Goal: Book appointment/travel/reservation

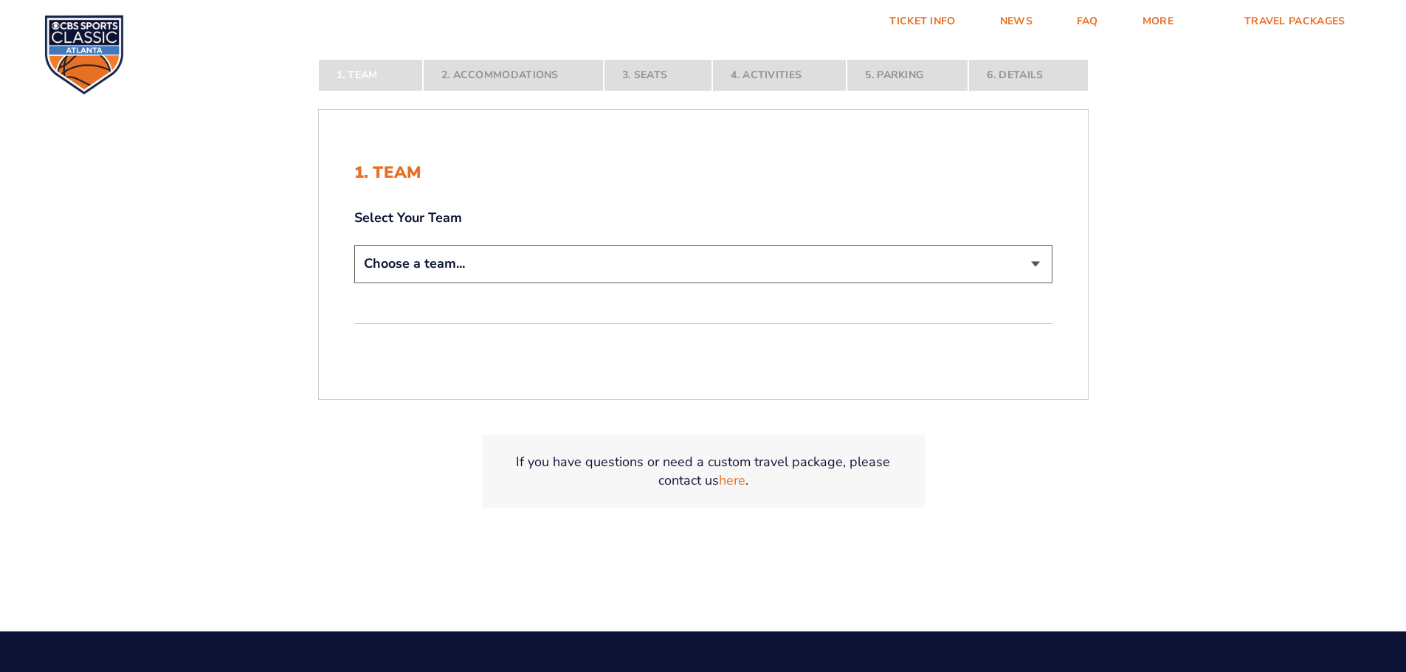
scroll to position [369, 0]
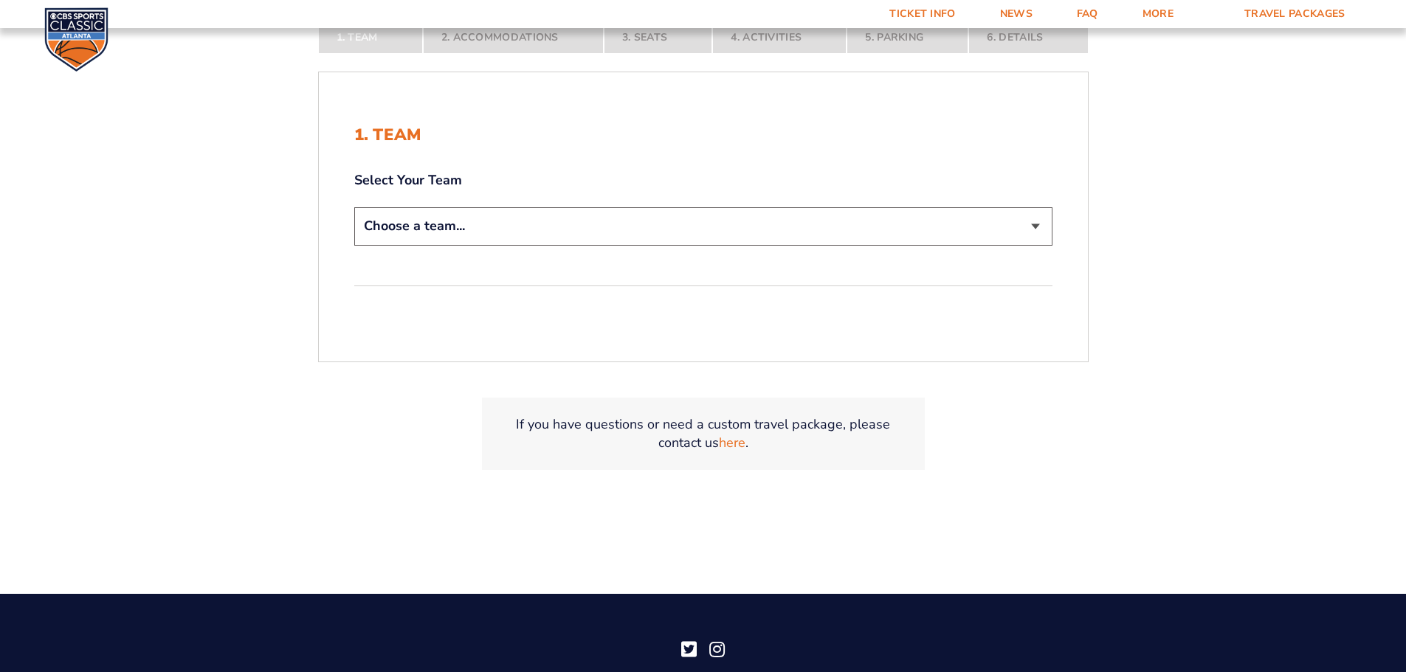
click at [694, 232] on select "Choose a team... [US_STATE] Wildcats [US_STATE] State Buckeyes [US_STATE] Tar H…" at bounding box center [703, 226] width 698 height 38
select select "12956"
click at [354, 207] on select "Choose a team... [US_STATE] Wildcats [US_STATE] State Buckeyes [US_STATE] Tar H…" at bounding box center [703, 226] width 698 height 38
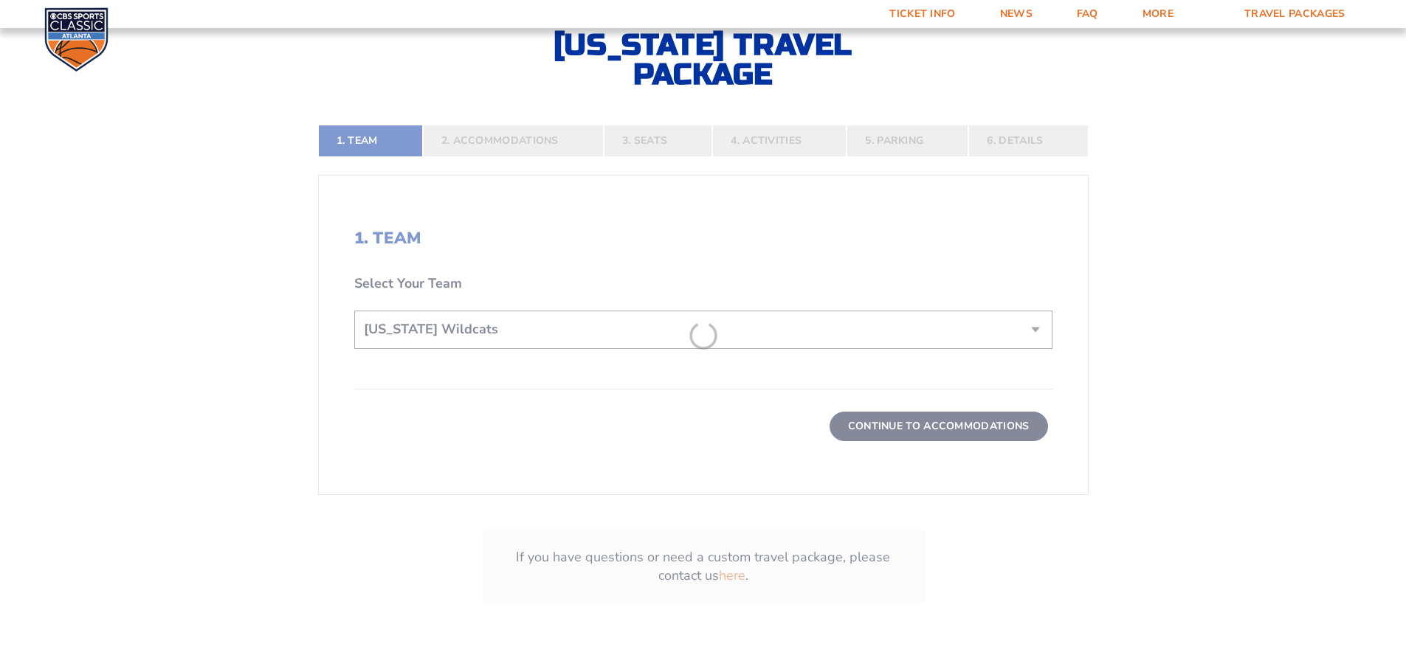
scroll to position [472, 0]
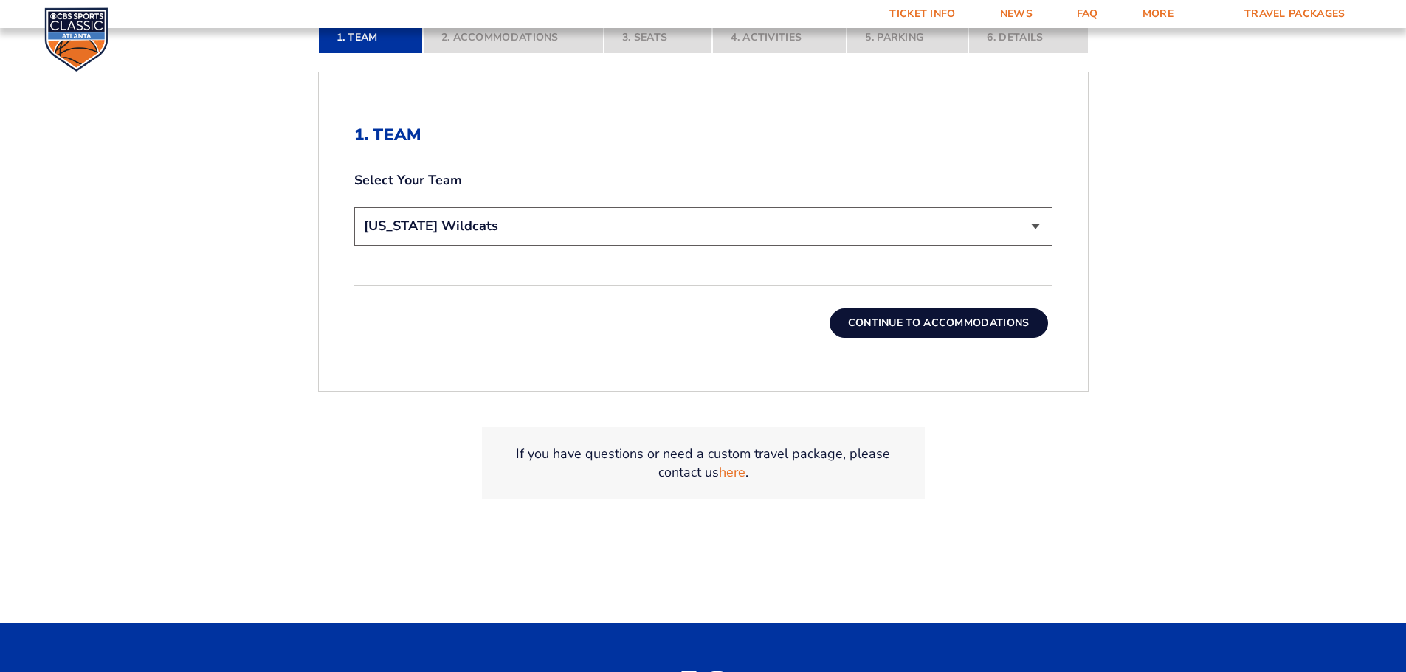
click at [962, 322] on button "Continue To Accommodations" at bounding box center [938, 323] width 218 height 30
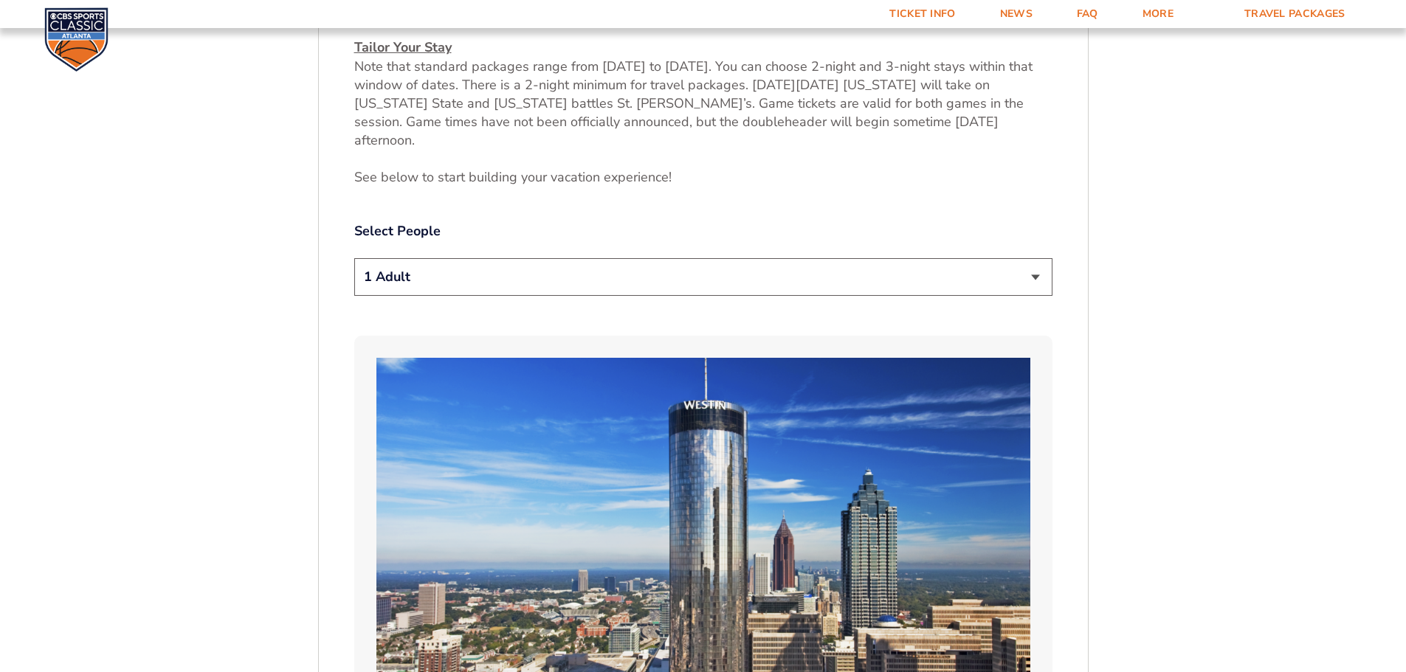
scroll to position [761, 0]
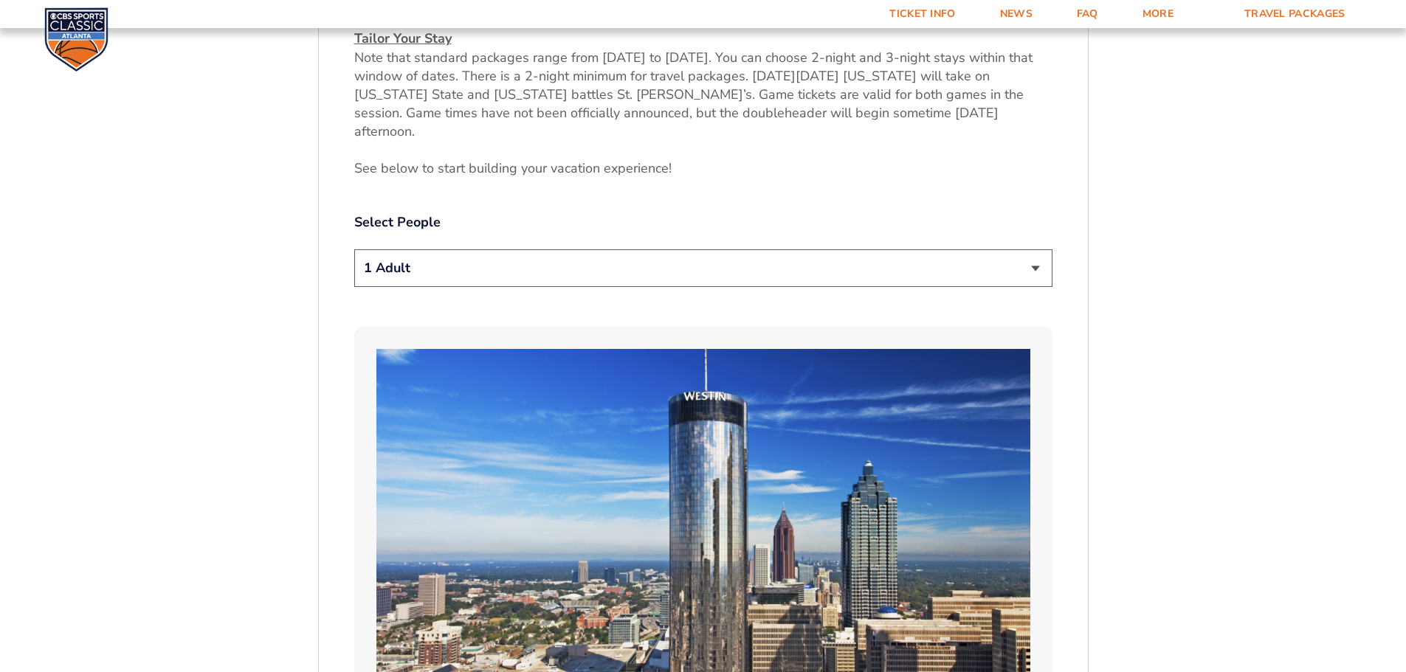
click at [1031, 249] on select "1 Adult 2 Adults 3 Adults 4 Adults 2 Adults + 1 Child 2 Adults + 2 Children 2 A…" at bounding box center [703, 268] width 698 height 38
select select "2 Adults"
click at [354, 249] on select "1 Adult 2 Adults 3 Adults 4 Adults 2 Adults + 1 Child 2 Adults + 2 Children 2 A…" at bounding box center [703, 268] width 698 height 38
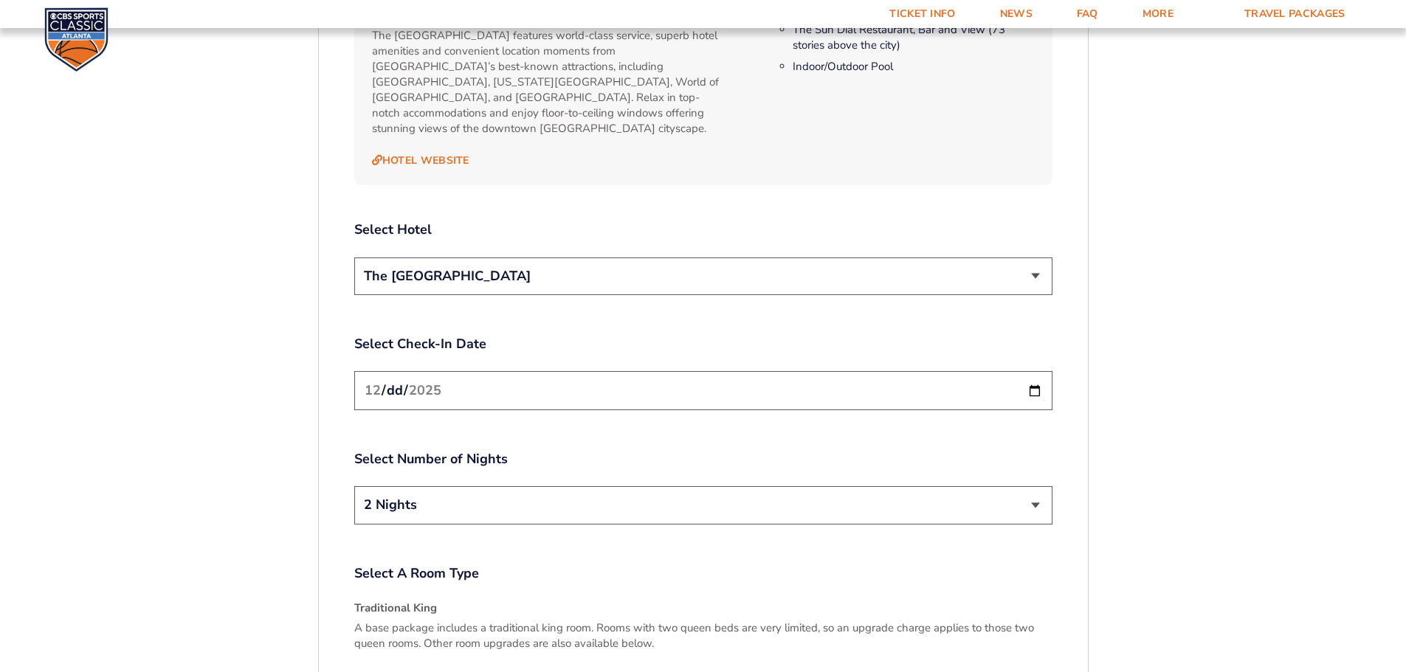
scroll to position [1720, 0]
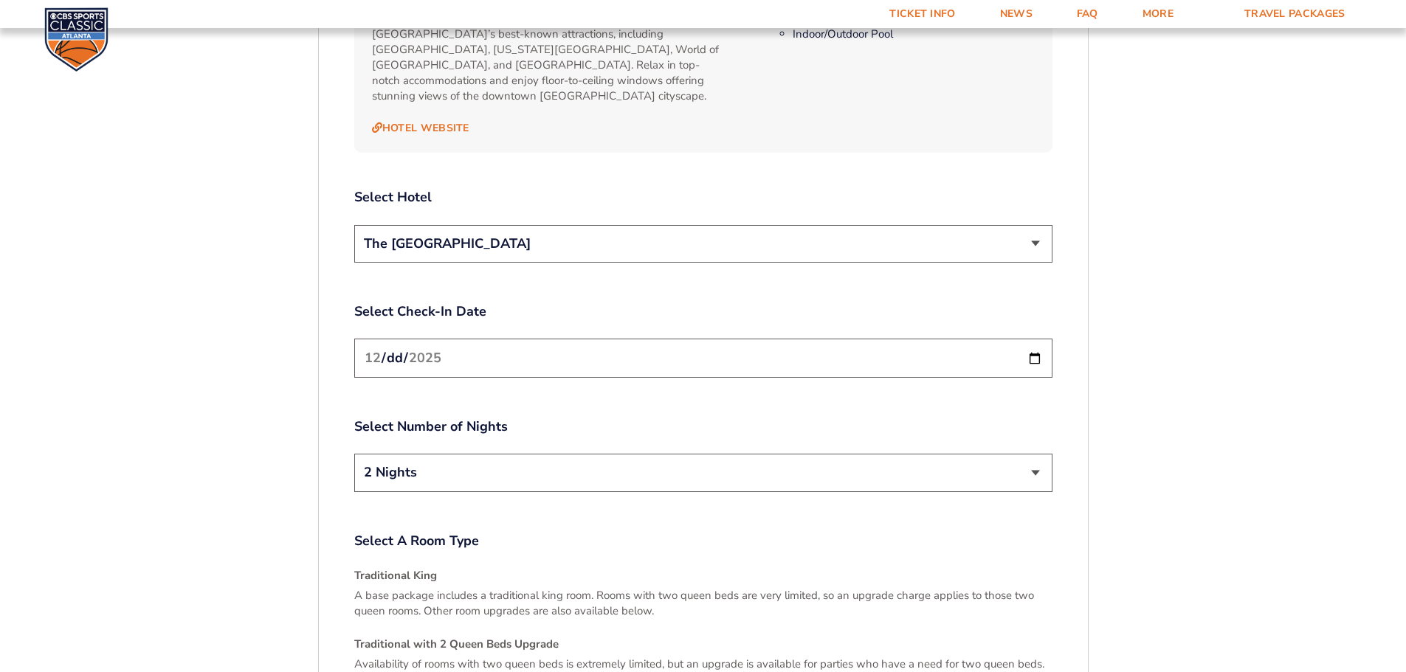
click at [1038, 225] on select "The [GEOGRAPHIC_DATA]" at bounding box center [703, 244] width 698 height 38
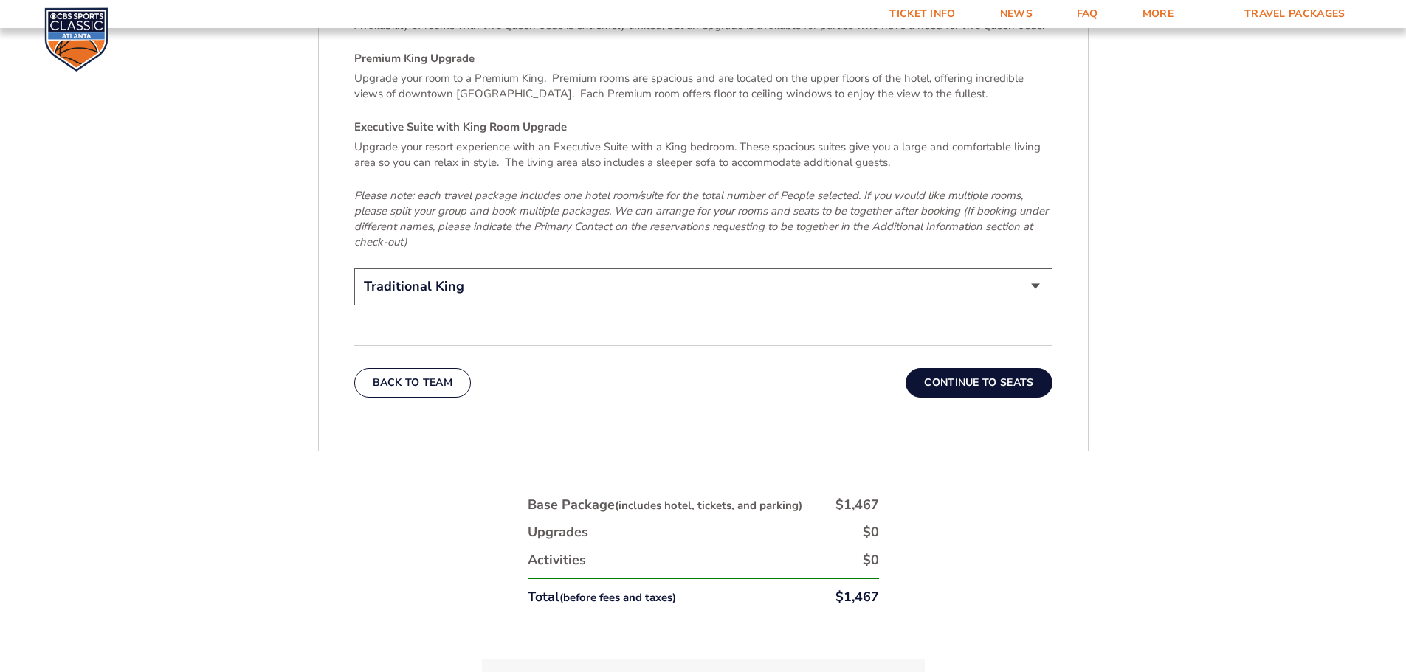
scroll to position [2384, 0]
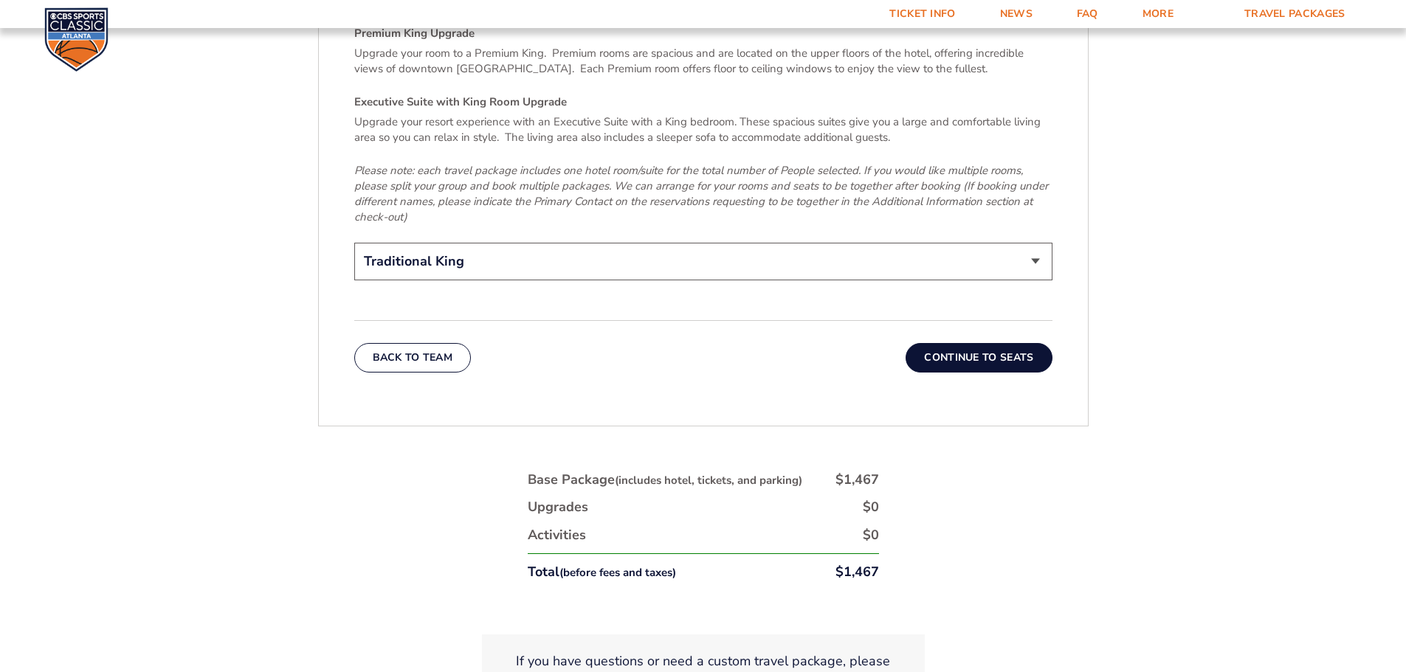
click at [1031, 243] on select "Traditional King Traditional with 2 Queen Beds Upgrade (+$45 per night) Premium…" at bounding box center [703, 262] width 698 height 38
click at [354, 243] on select "Traditional King Traditional with 2 Queen Beds Upgrade (+$45 per night) Premium…" at bounding box center [703, 262] width 698 height 38
